Goal: Information Seeking & Learning: Learn about a topic

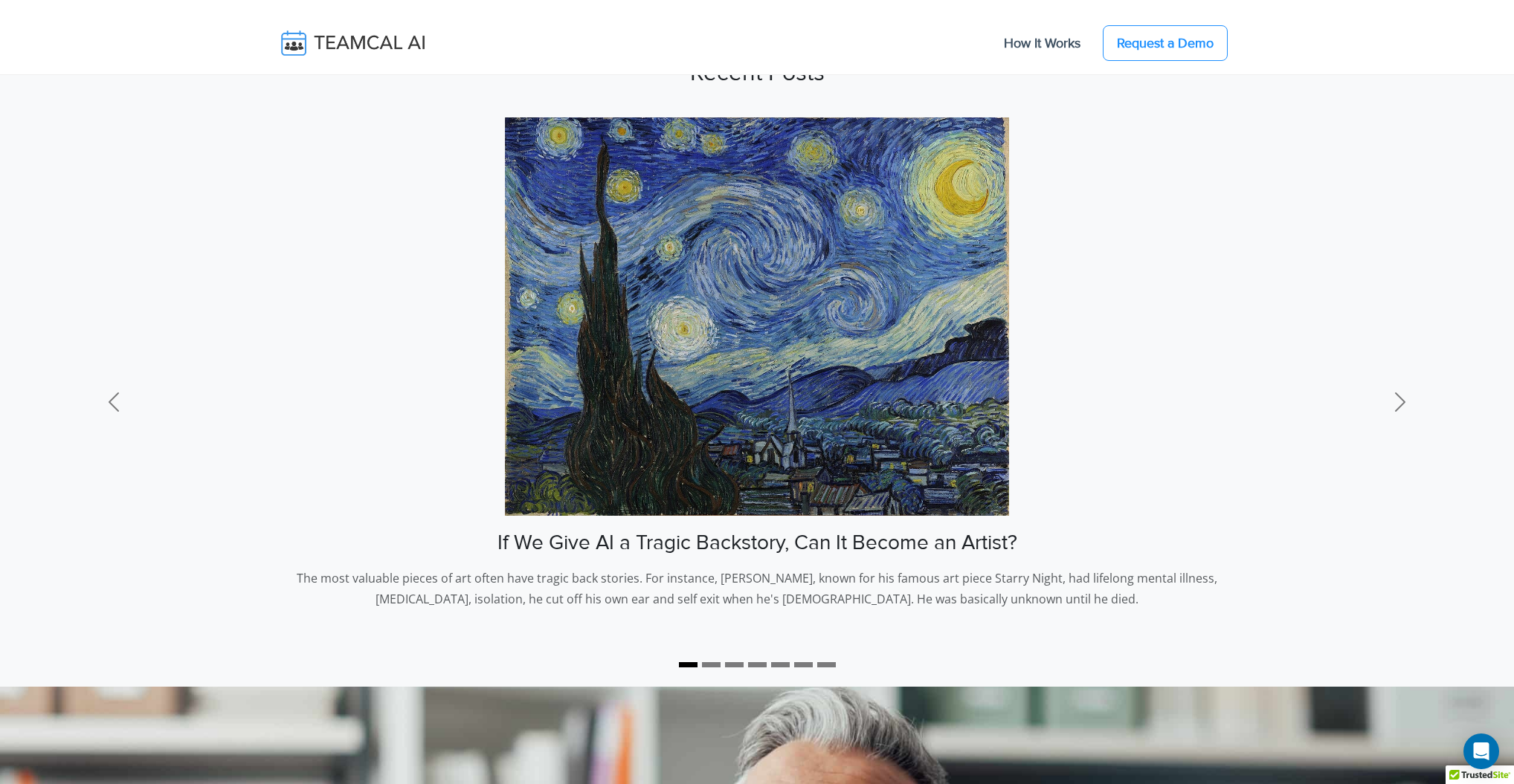
scroll to position [1011, 0]
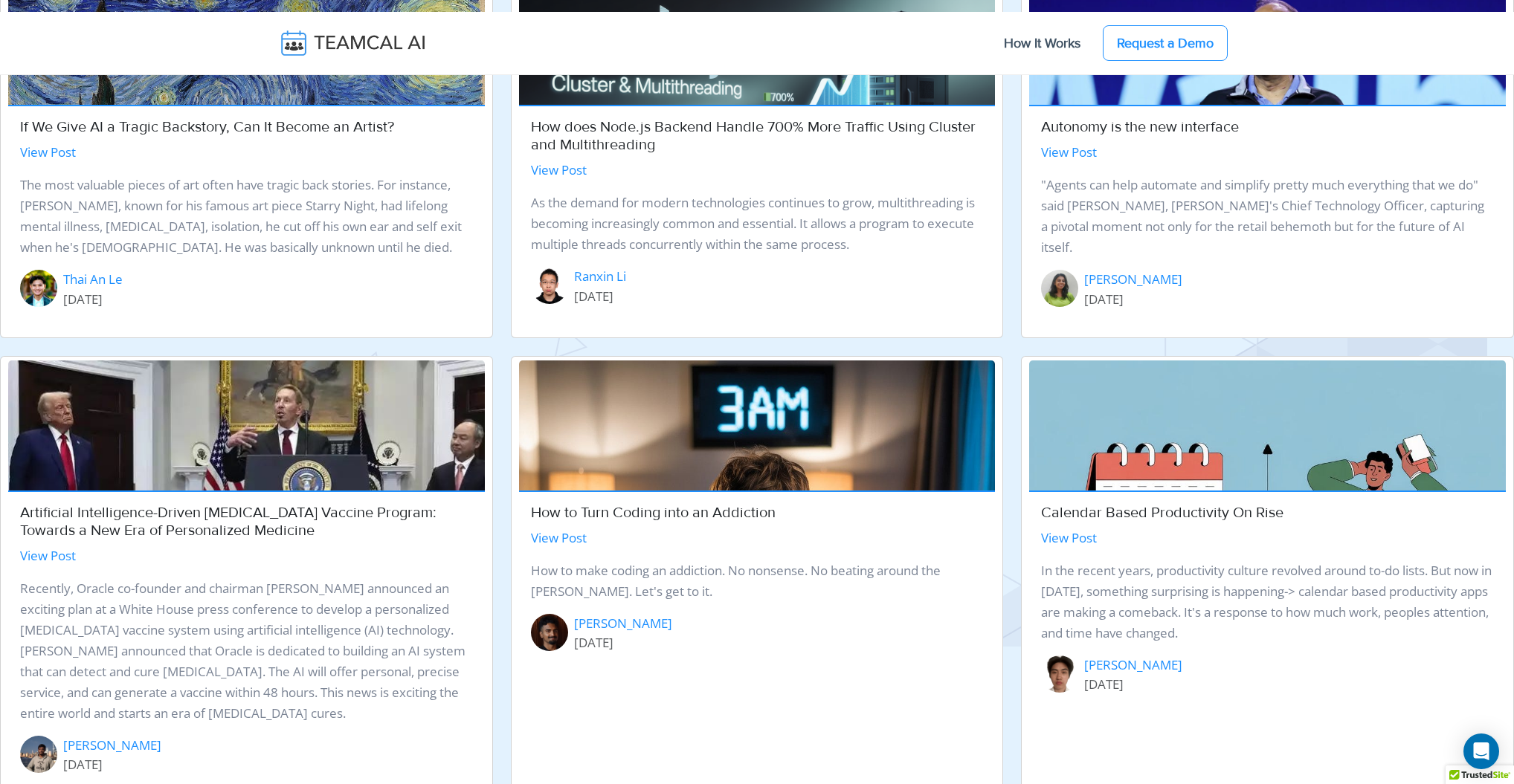
click at [71, 555] on link "View Post" at bounding box center [47, 555] width 56 height 17
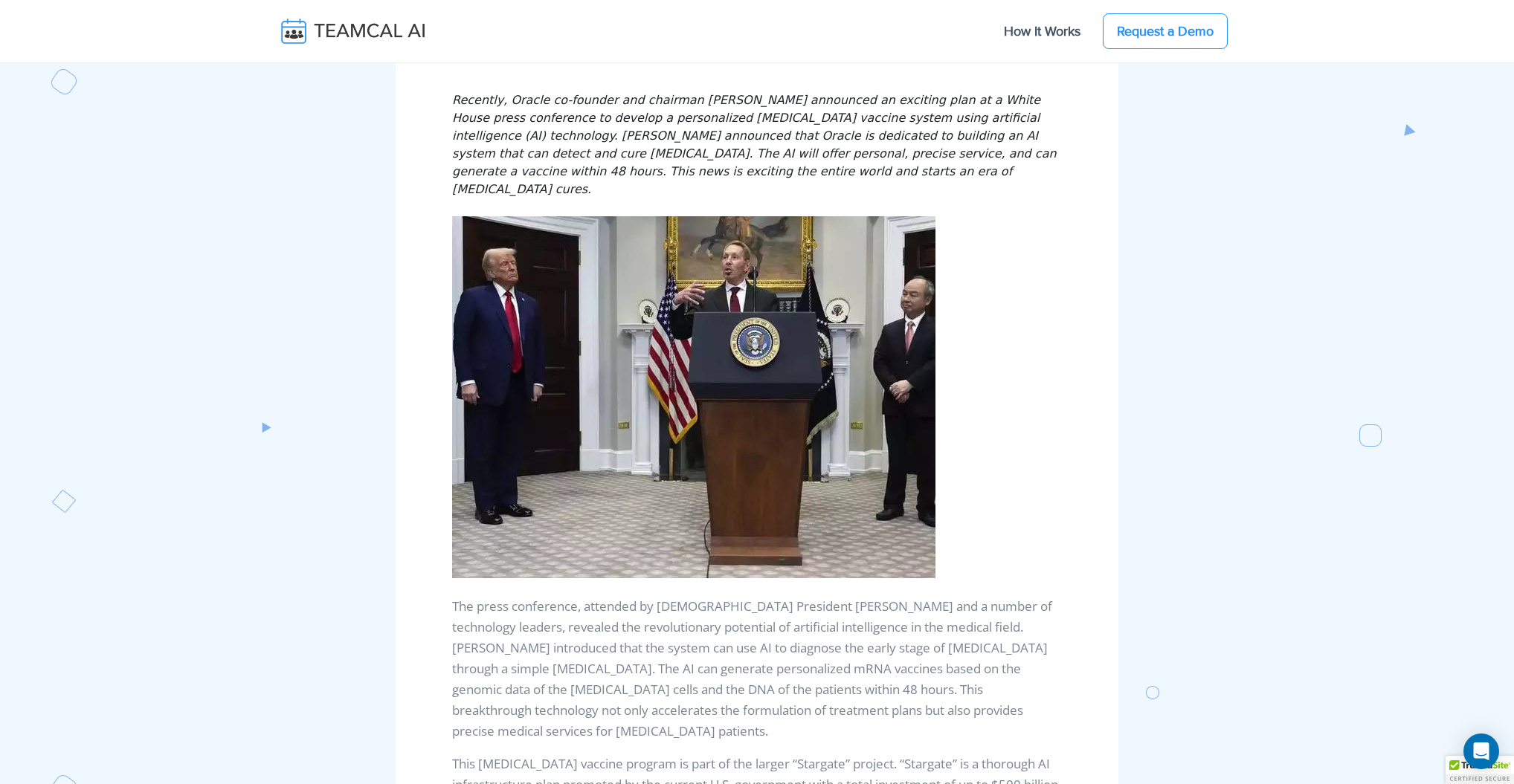
scroll to position [47, 0]
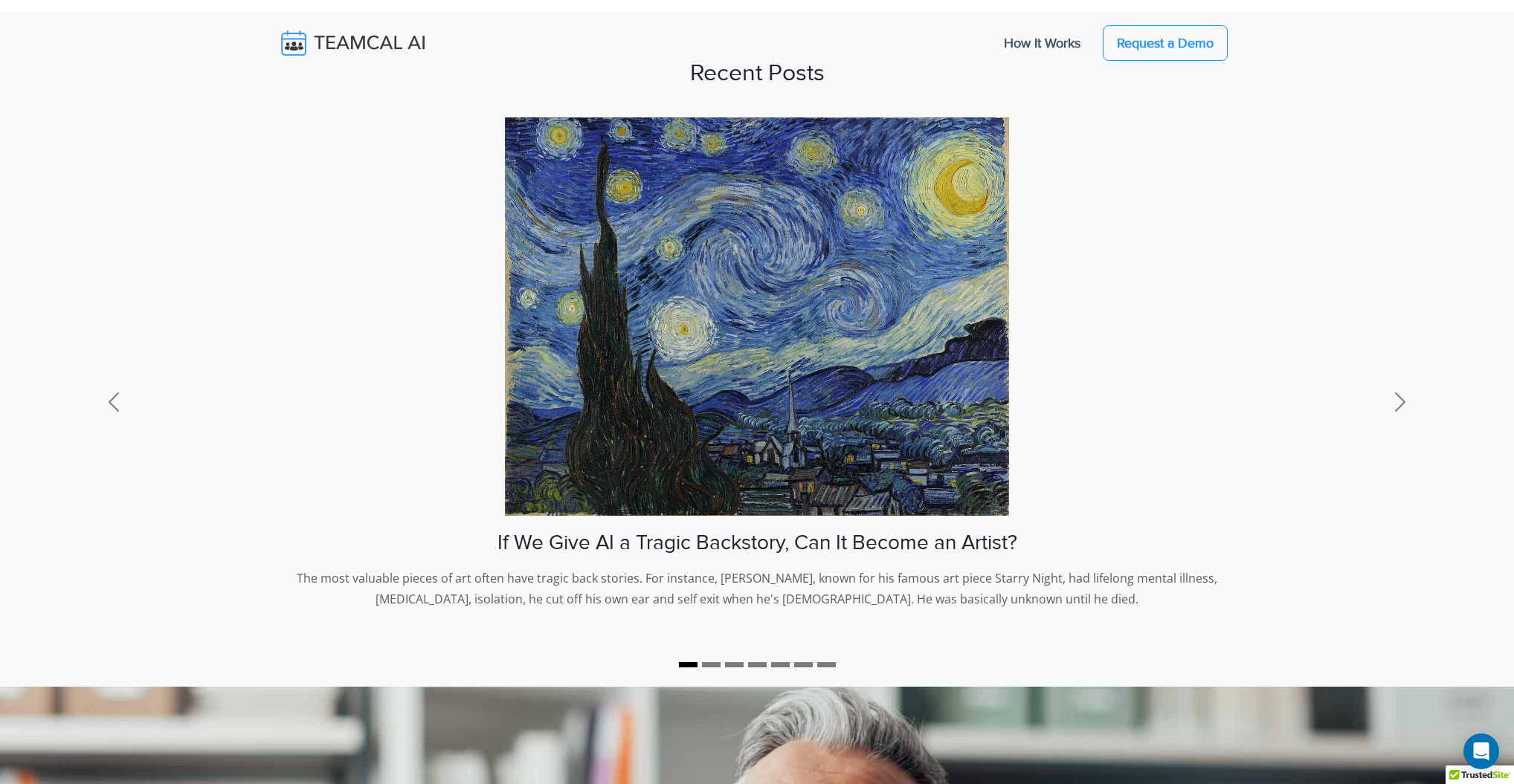
scroll to position [1011, 0]
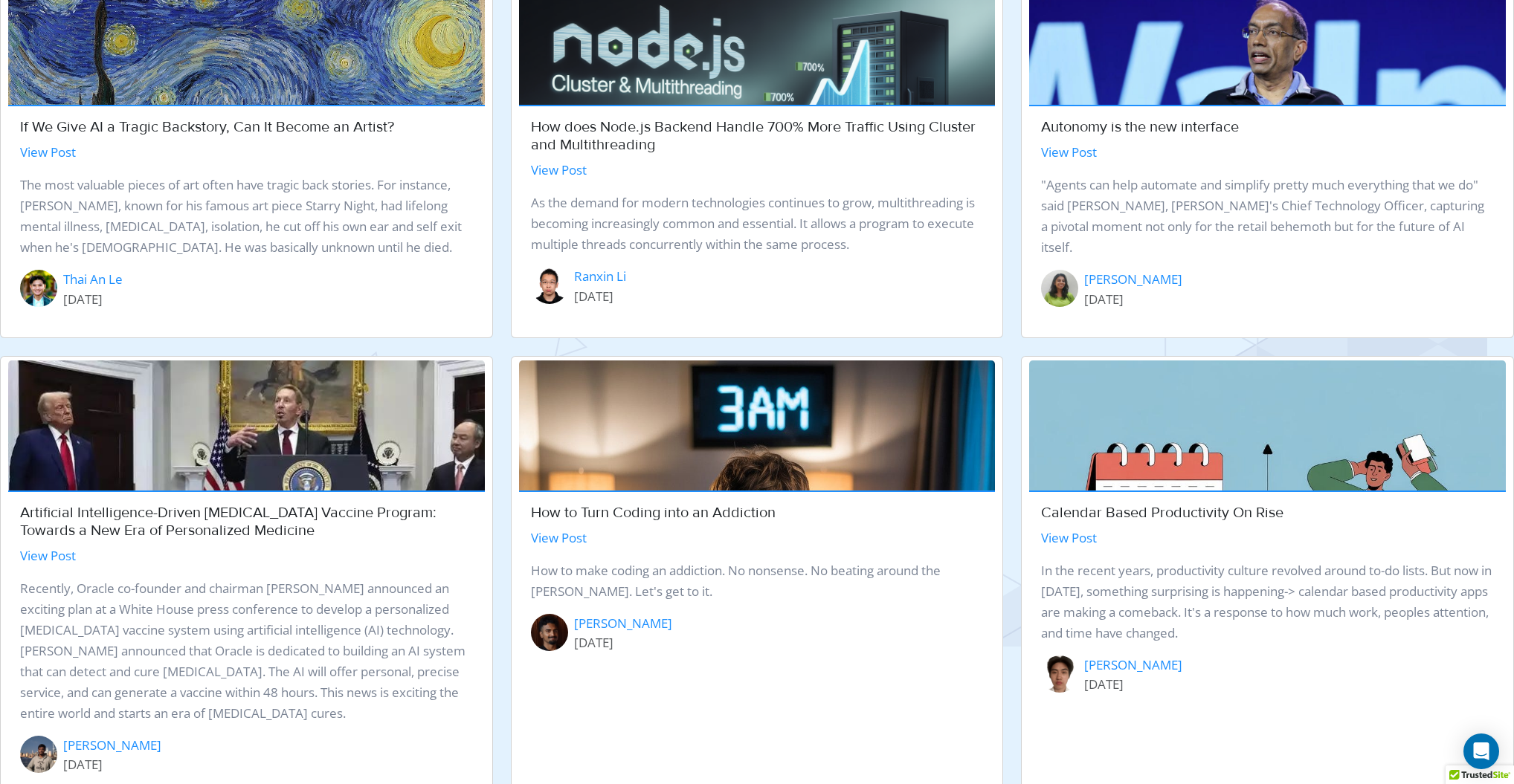
click at [102, 279] on link "Thai An Le" at bounding box center [92, 279] width 60 height 19
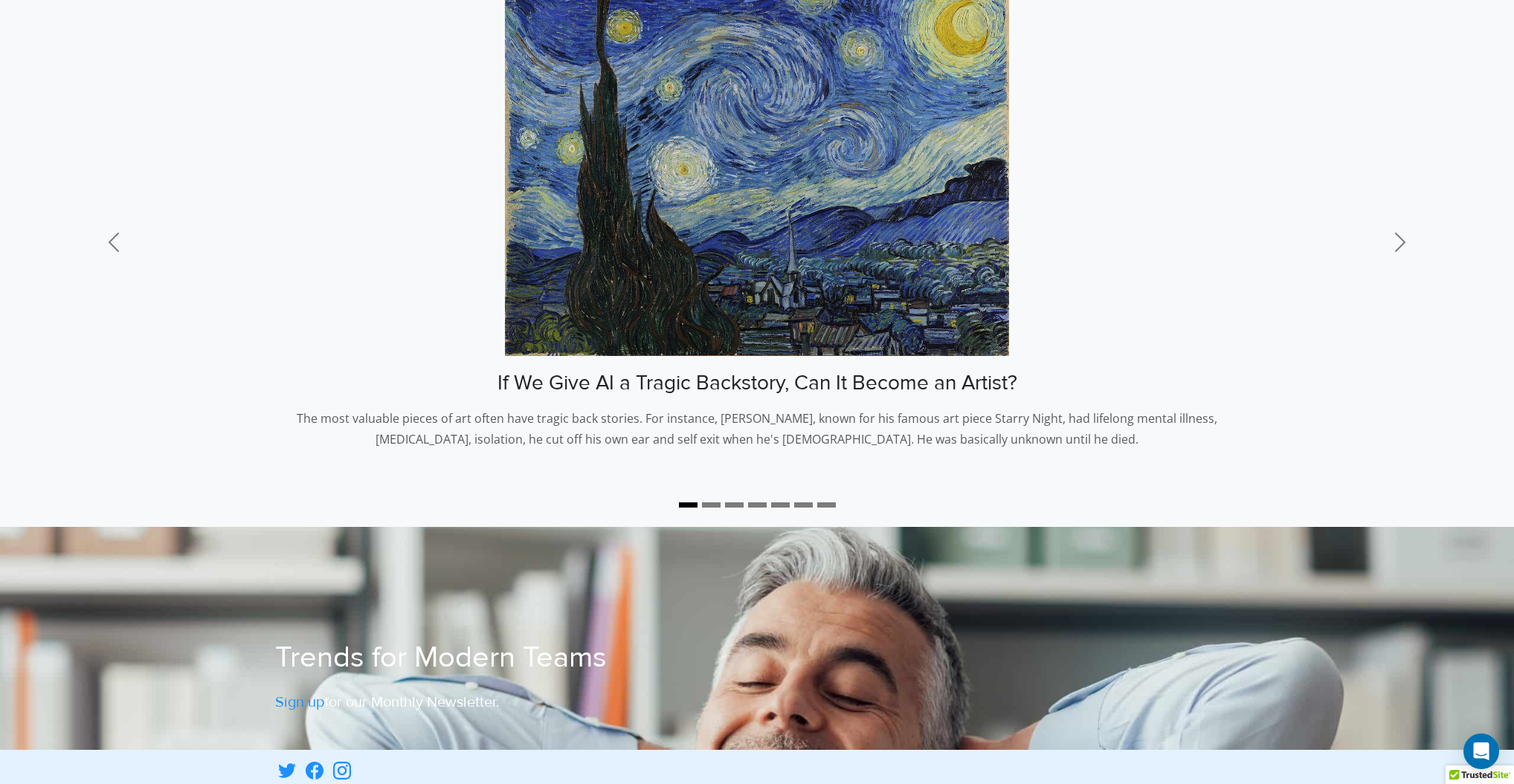
scroll to position [214, 0]
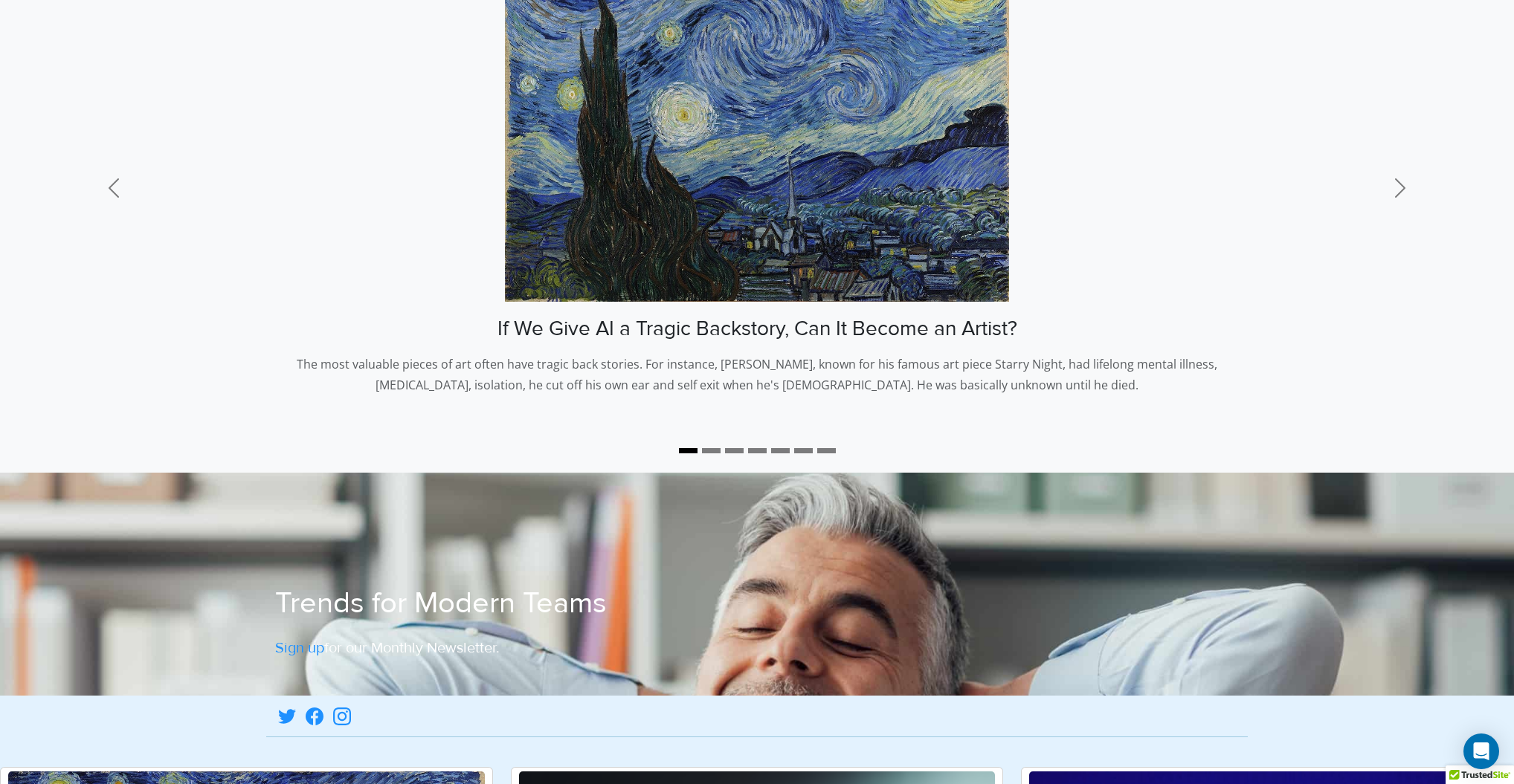
click at [724, 190] on img at bounding box center [756, 103] width 503 height 398
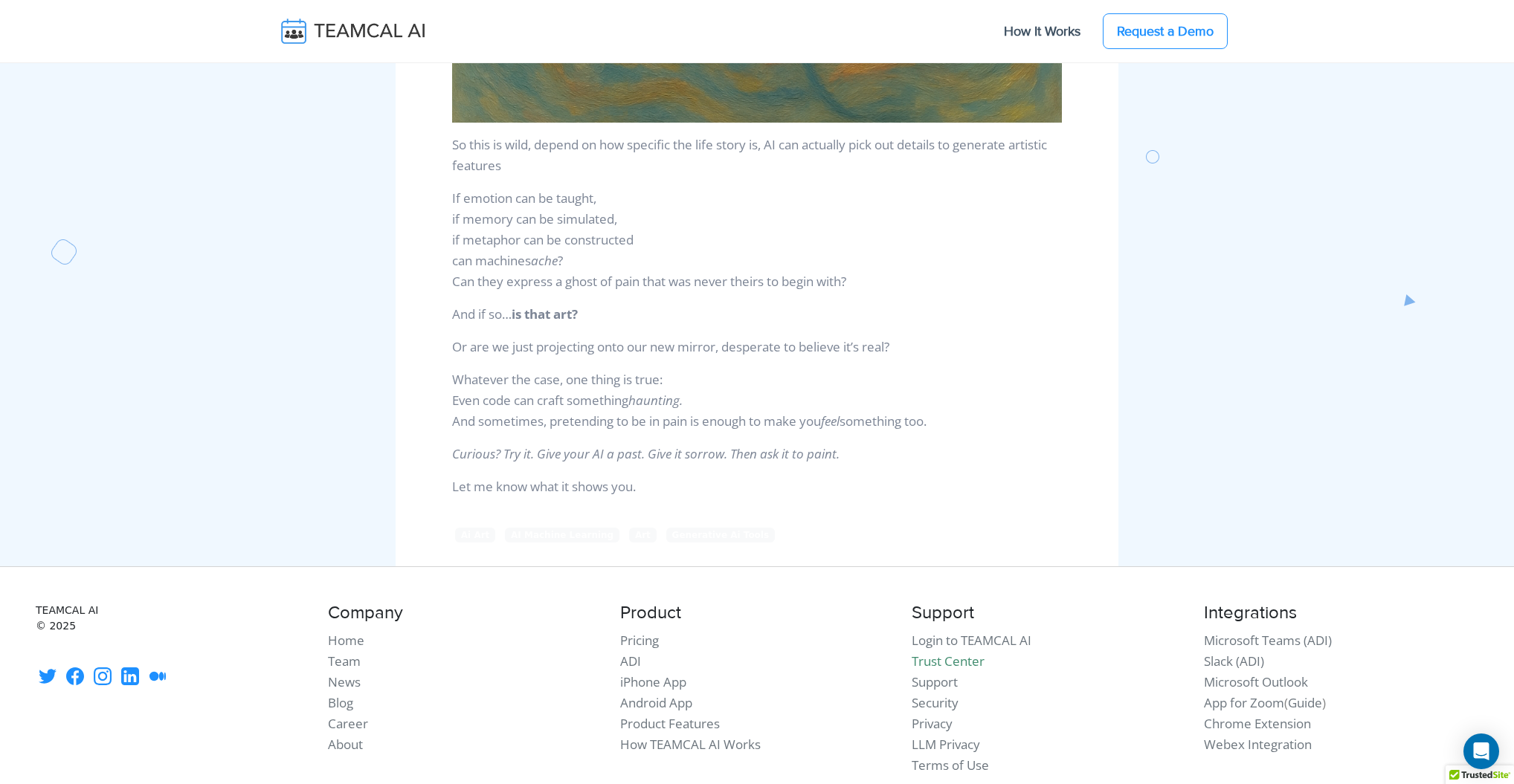
scroll to position [2864, 0]
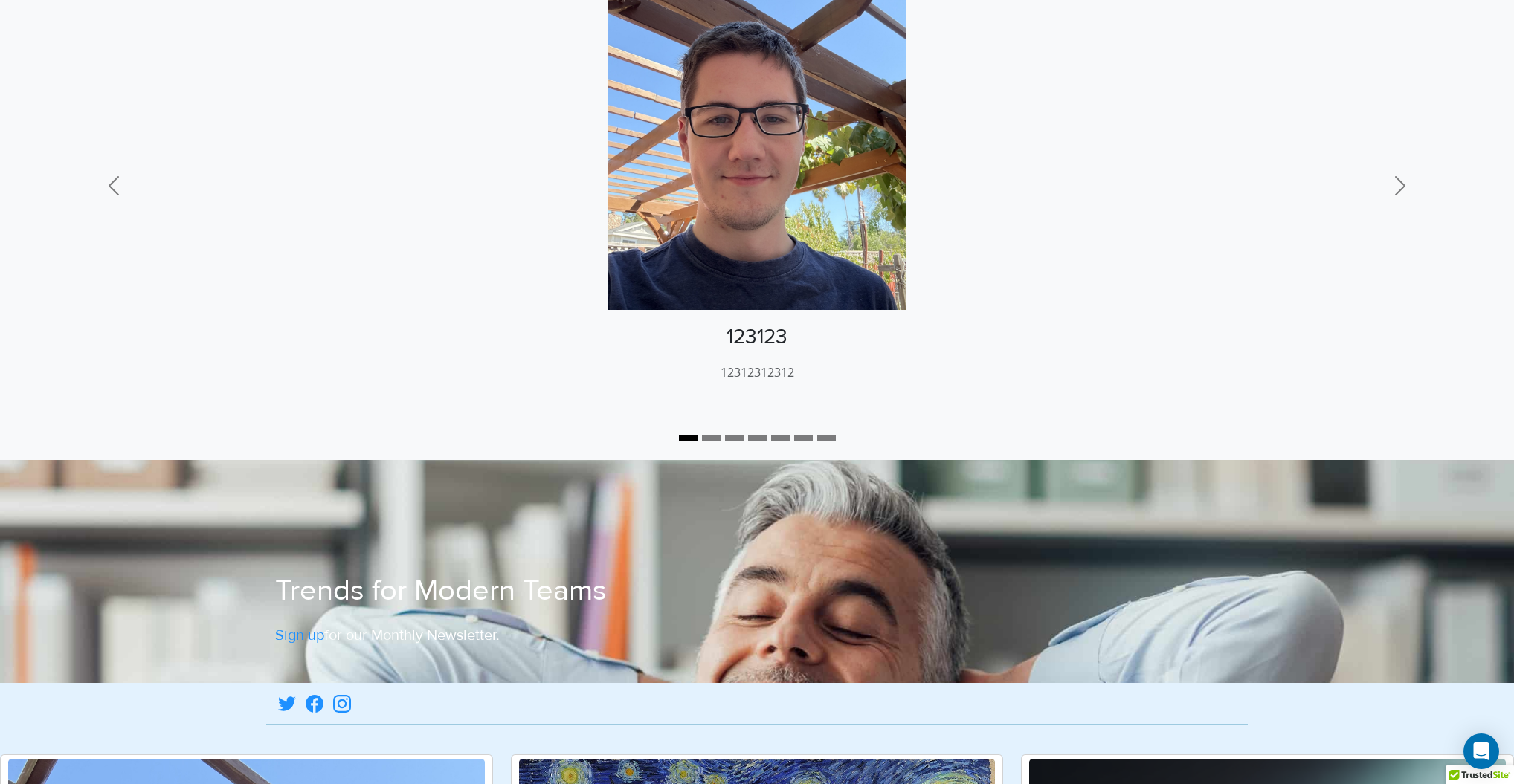
scroll to position [208, 0]
